Goal: Task Accomplishment & Management: Manage account settings

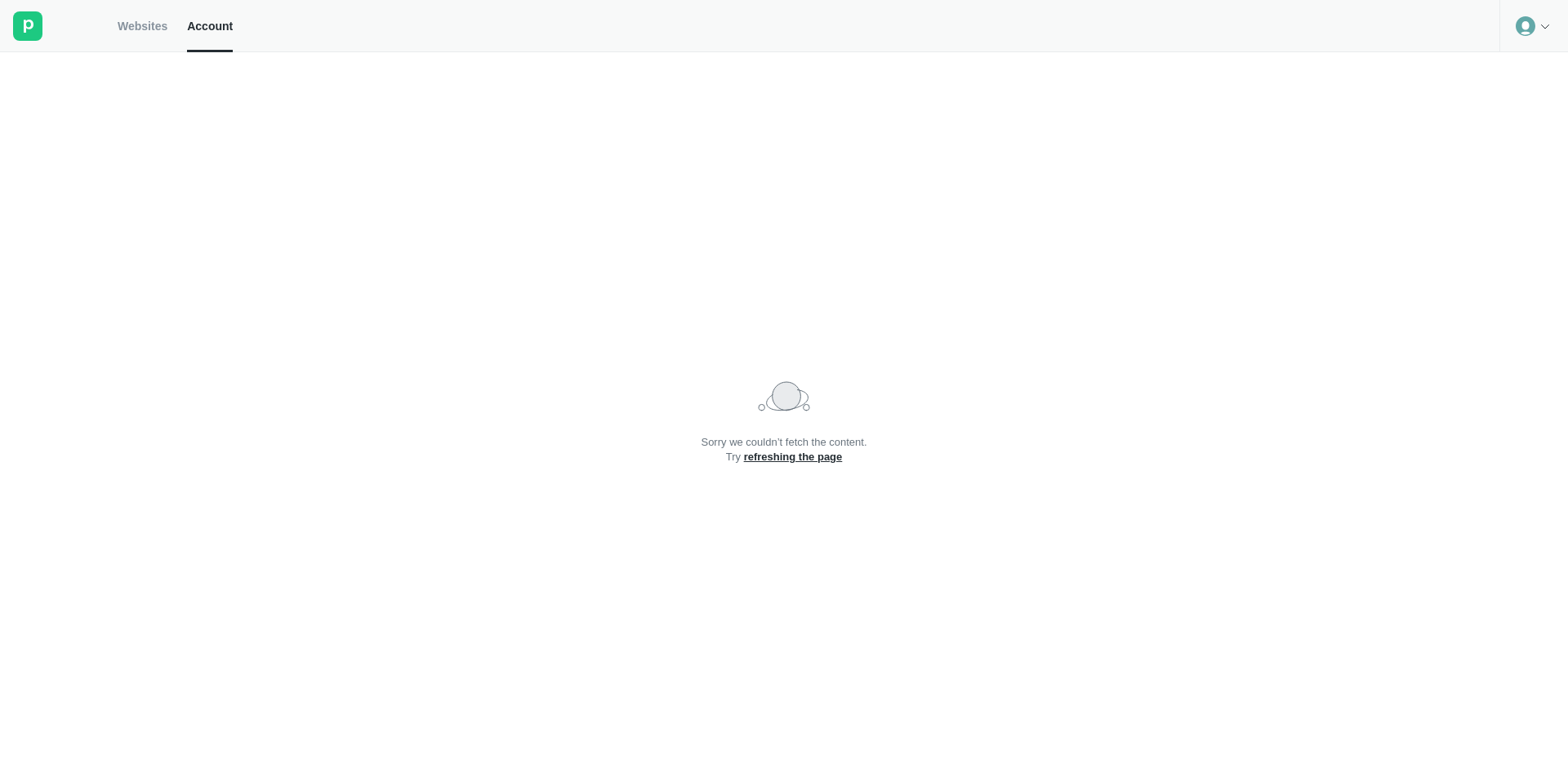
click at [1525, 27] on circle at bounding box center [1525, 26] width 19 height 19
click at [1518, 72] on div "Logout" at bounding box center [1533, 68] width 67 height 23
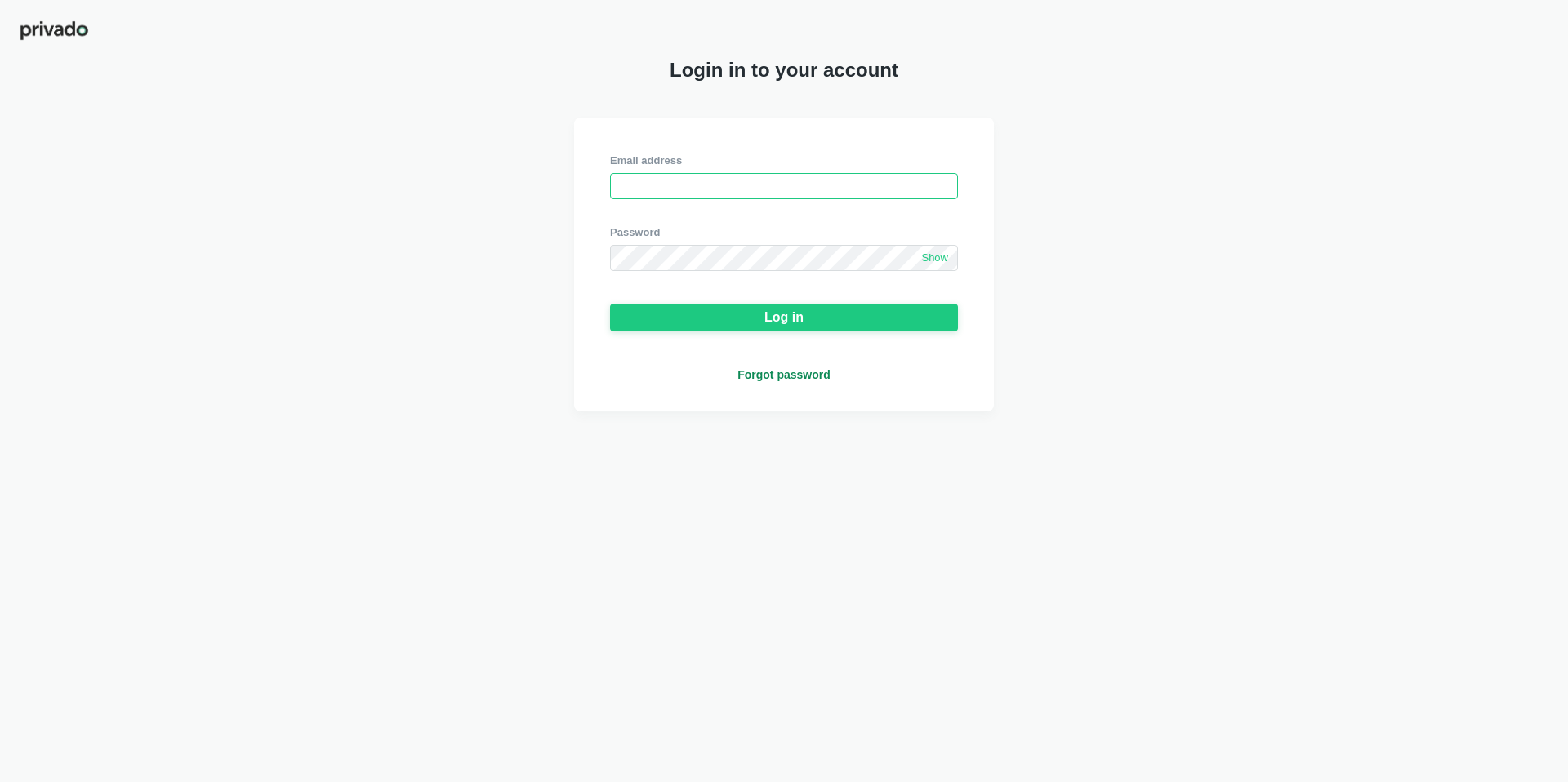
click at [735, 184] on input "email" at bounding box center [784, 185] width 348 height 26
click at [0, 781] on com-1password-button at bounding box center [0, 782] width 0 height 0
type input "[EMAIL_ADDRESS][DOMAIN_NAME]"
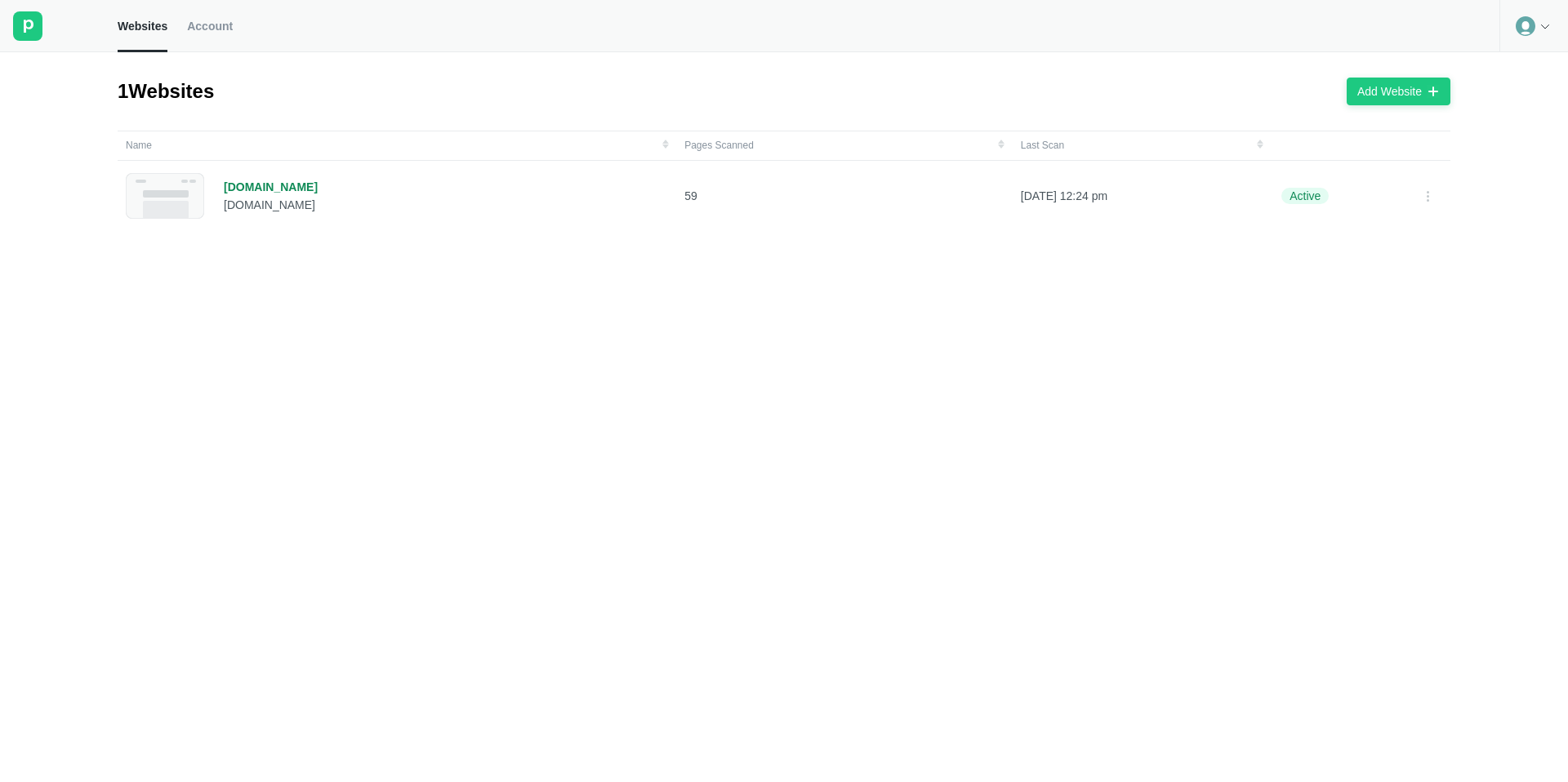
click at [219, 35] on link "Account" at bounding box center [210, 26] width 46 height 52
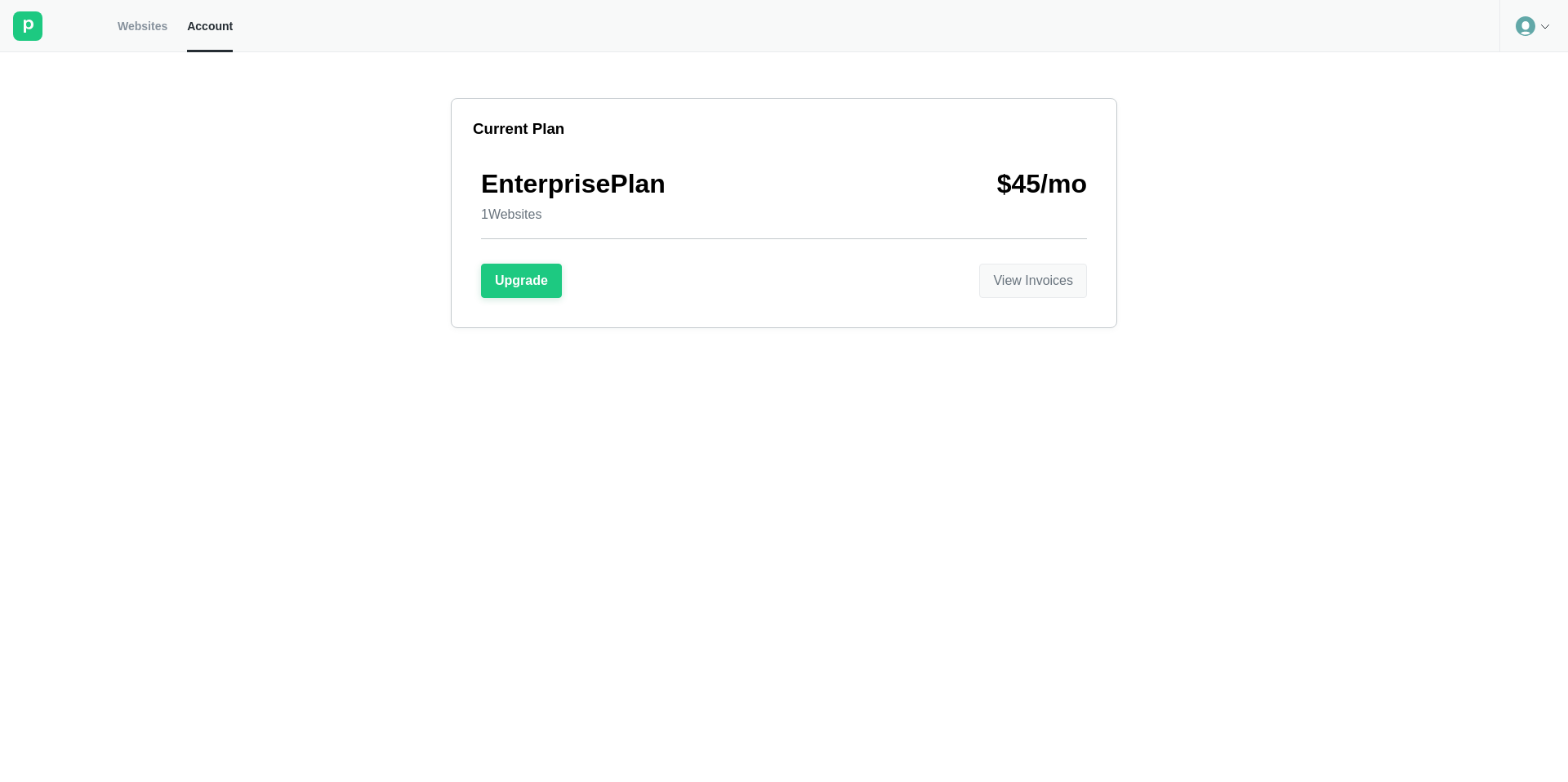
click at [1034, 281] on div "View Invoices" at bounding box center [1033, 280] width 80 height 15
